Goal: Find specific page/section: Find specific page/section

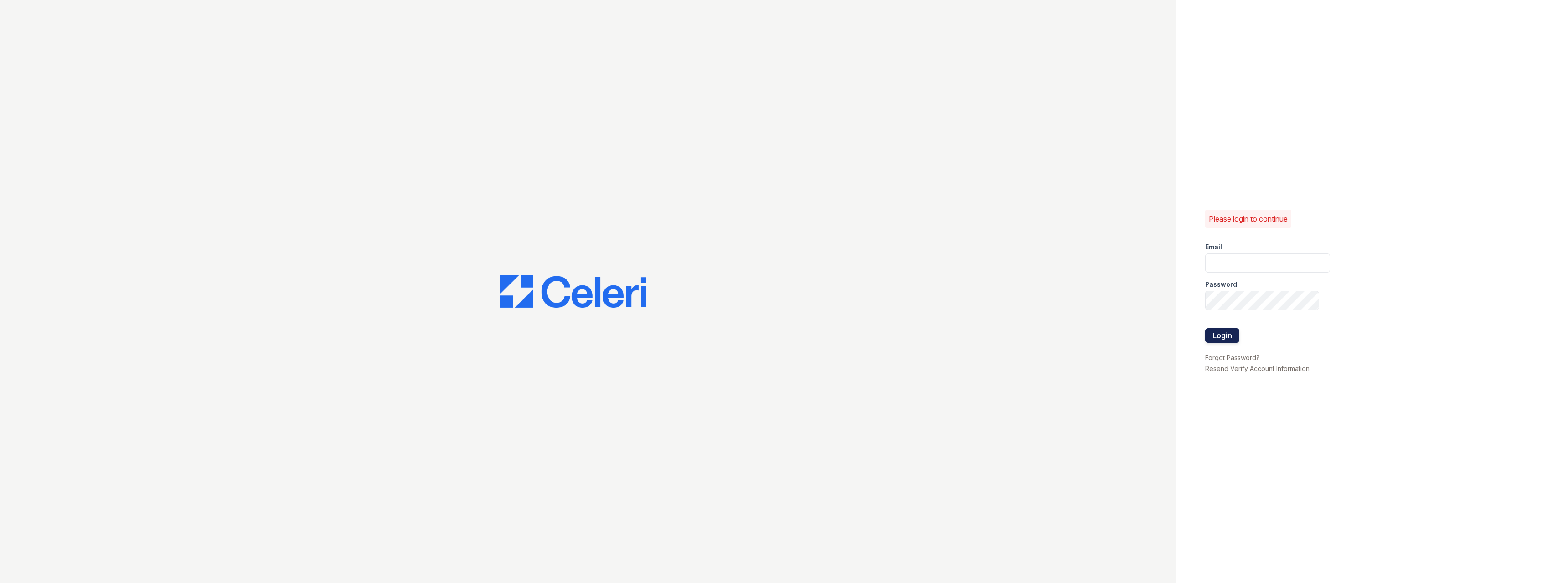
type input "pablo.mosquera@greystar.com"
click at [1218, 332] on button "Login" at bounding box center [1222, 335] width 34 height 15
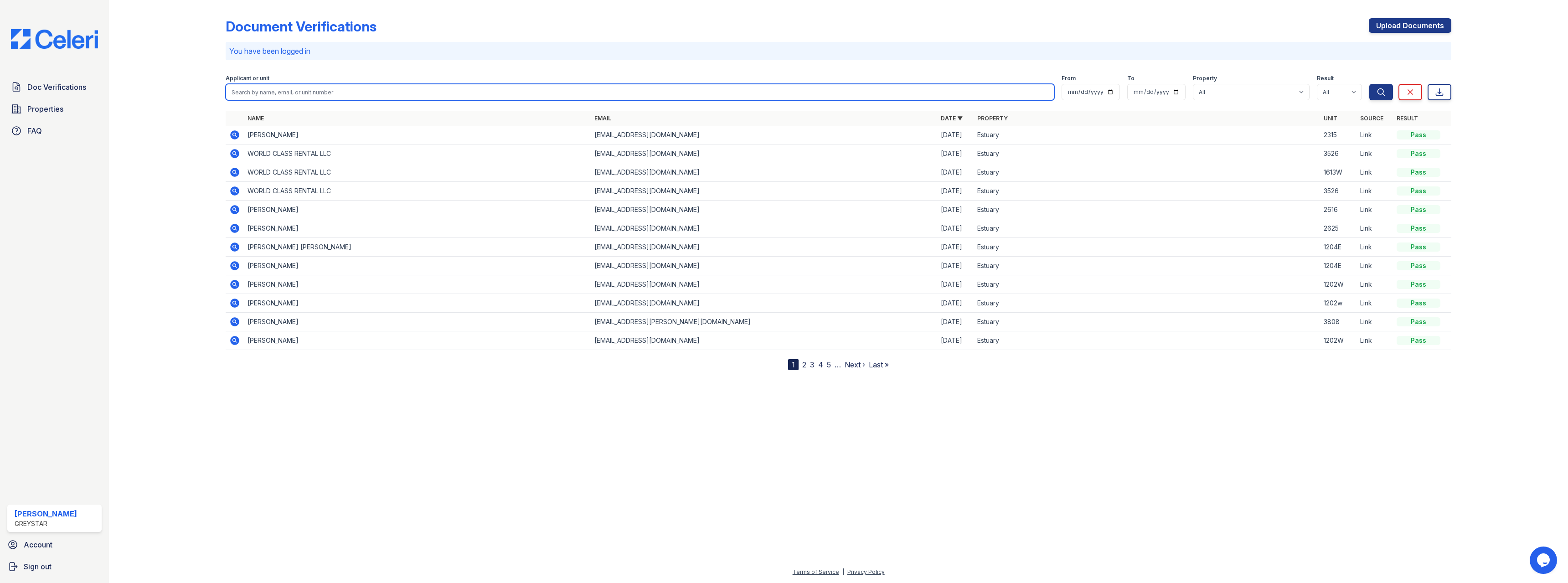
click at [318, 86] on input "search" at bounding box center [640, 92] width 828 height 16
type input "kyle"
click at [1370, 84] on button "Search" at bounding box center [1381, 92] width 24 height 16
